Goal: Task Accomplishment & Management: Use online tool/utility

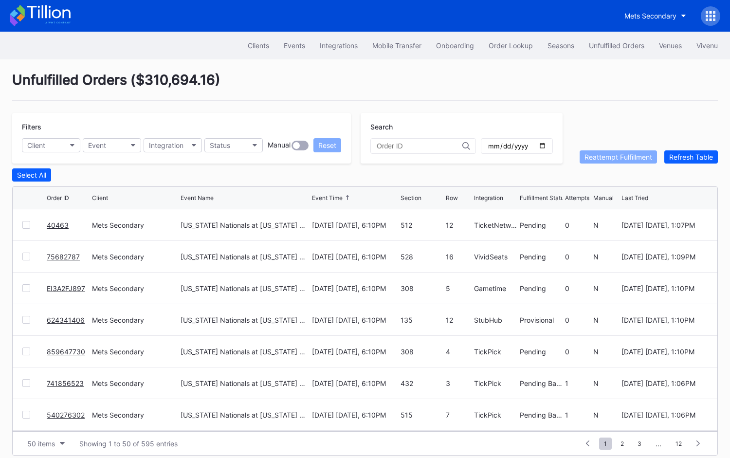
scroll to position [7, 0]
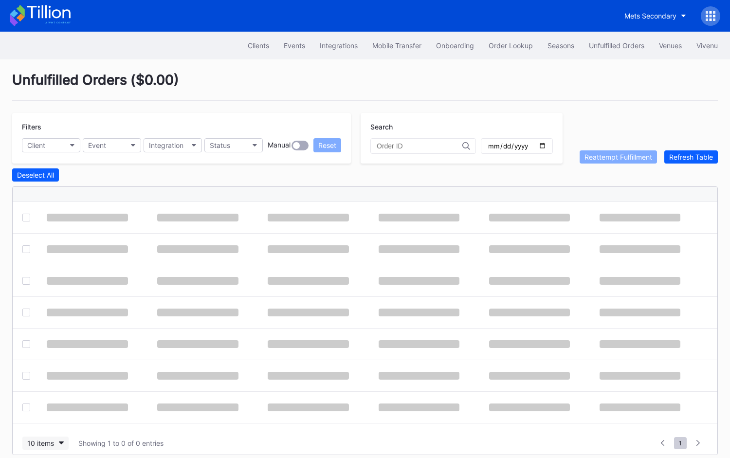
click at [33, 444] on div "10 items" at bounding box center [40, 443] width 27 height 8
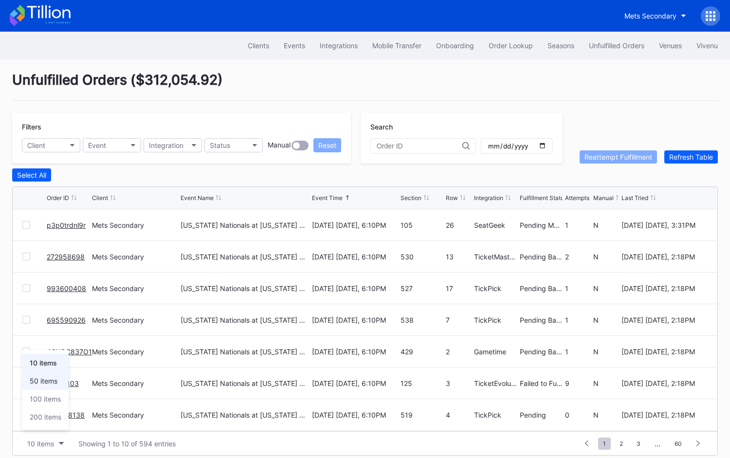
click at [45, 387] on div "50 items" at bounding box center [45, 381] width 46 height 18
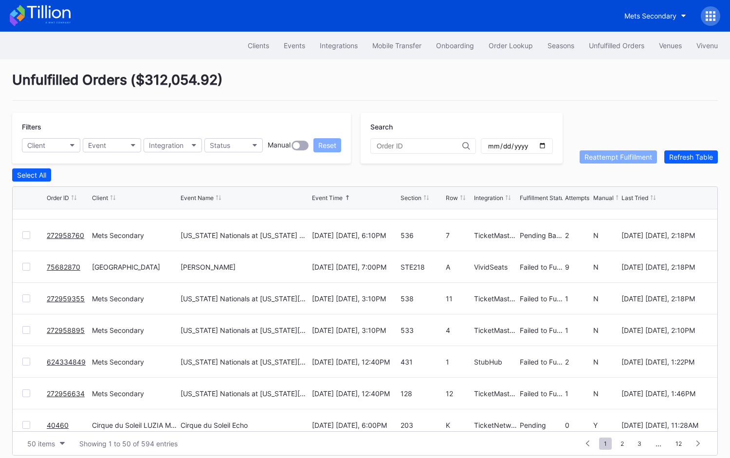
scroll to position [413, 0]
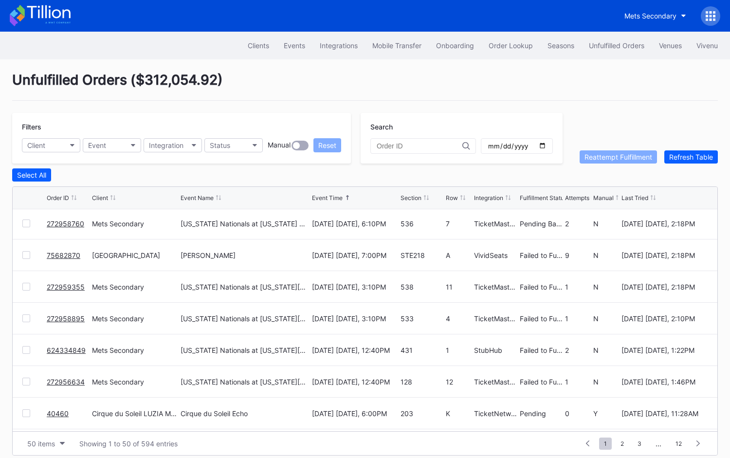
click at [64, 254] on link "75682870" at bounding box center [64, 255] width 34 height 8
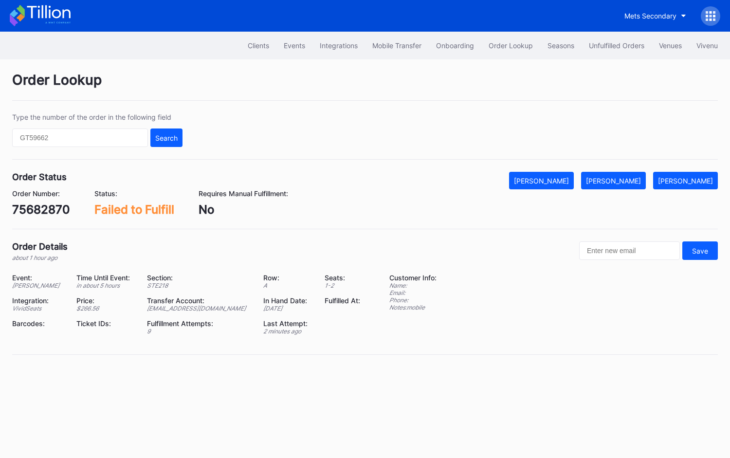
click at [42, 206] on div "75682870" at bounding box center [41, 210] width 58 height 14
copy div "75682870"
click at [641, 183] on div "[PERSON_NAME]" at bounding box center [613, 181] width 55 height 8
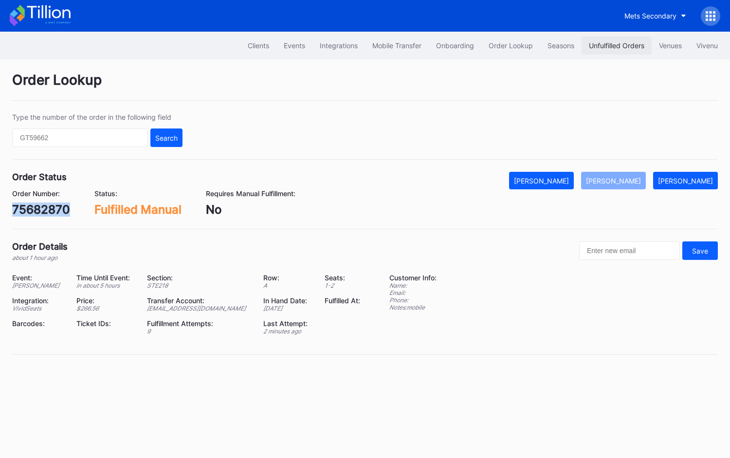
click at [617, 43] on div "Unfulfilled Orders" at bounding box center [616, 45] width 55 height 8
